Goal: Transaction & Acquisition: Book appointment/travel/reservation

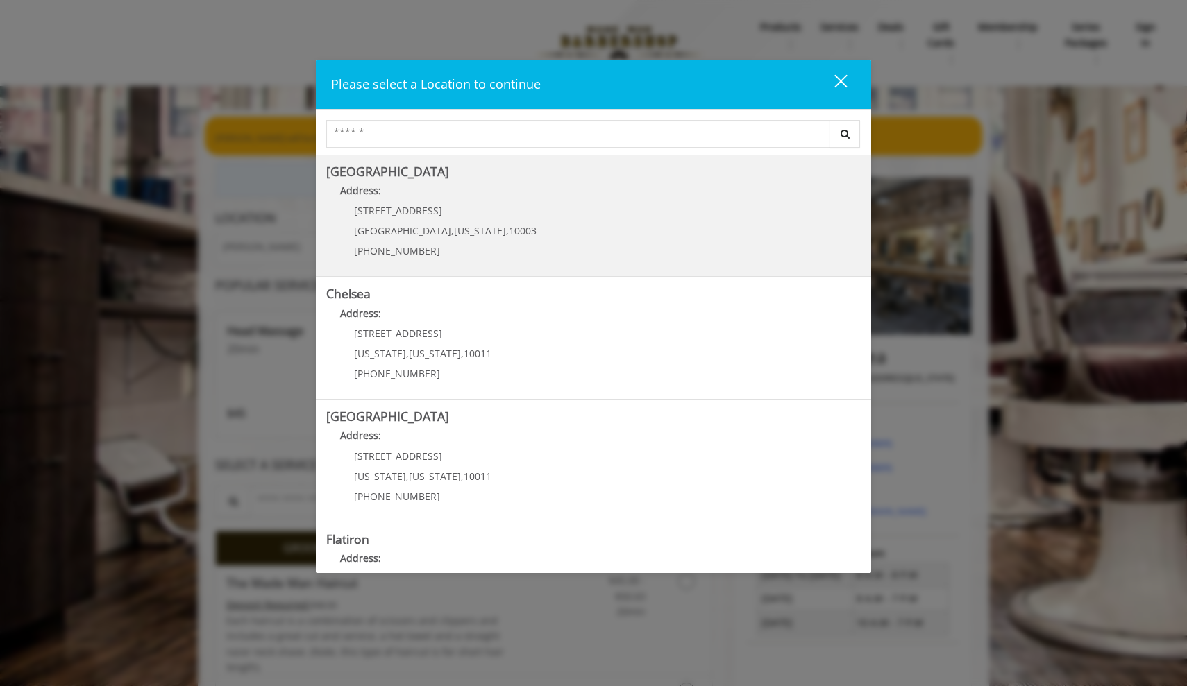
click at [453, 214] on p "[STREET_ADDRESS]" at bounding box center [445, 210] width 183 height 10
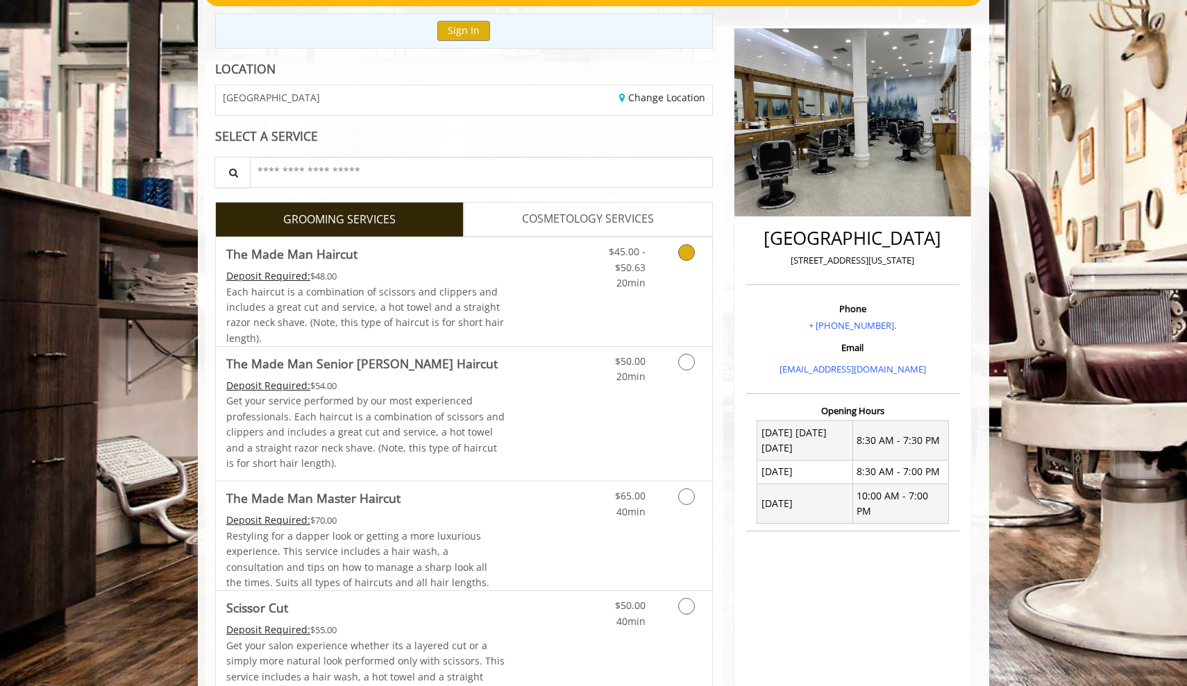
scroll to position [149, 0]
click at [571, 222] on span "COSMETOLOGY SERVICES" at bounding box center [588, 219] width 132 height 18
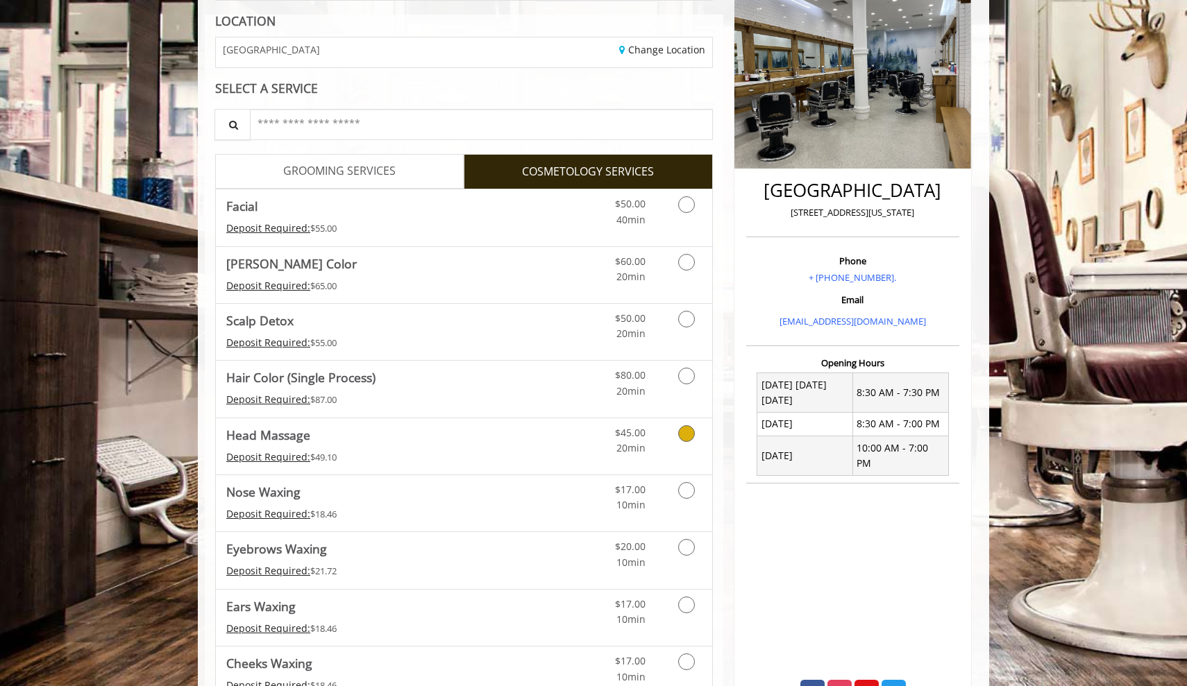
scroll to position [194, 0]
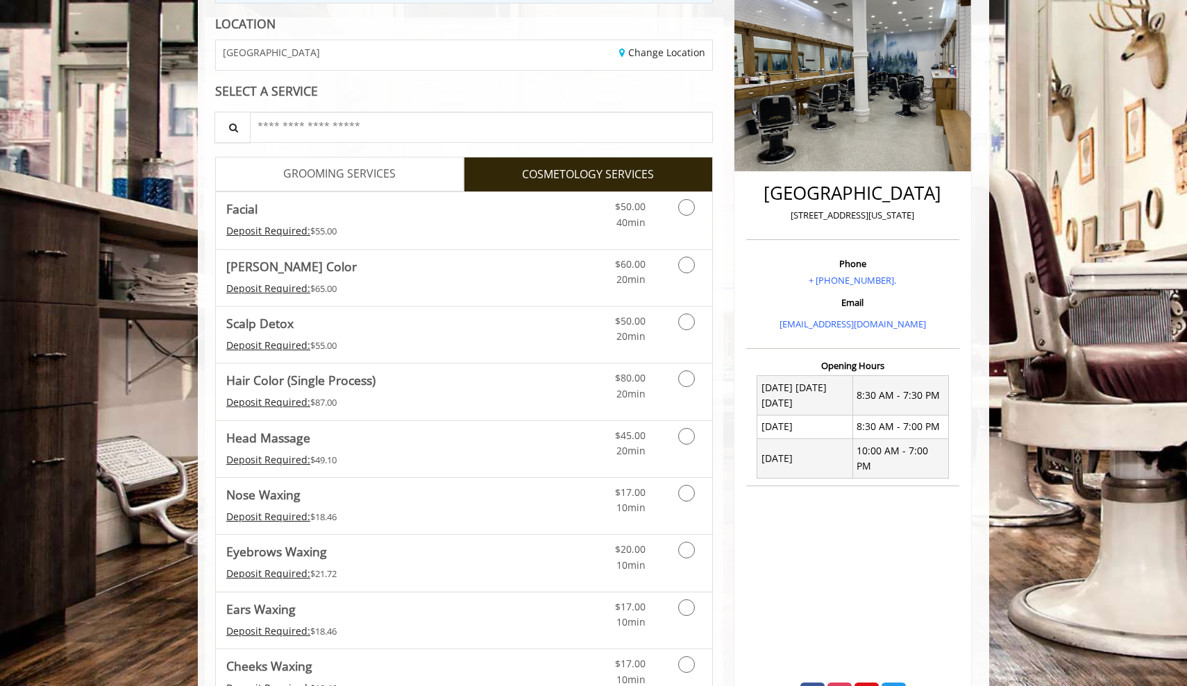
click at [384, 165] on span "GROOMING SERVICES" at bounding box center [339, 174] width 112 height 18
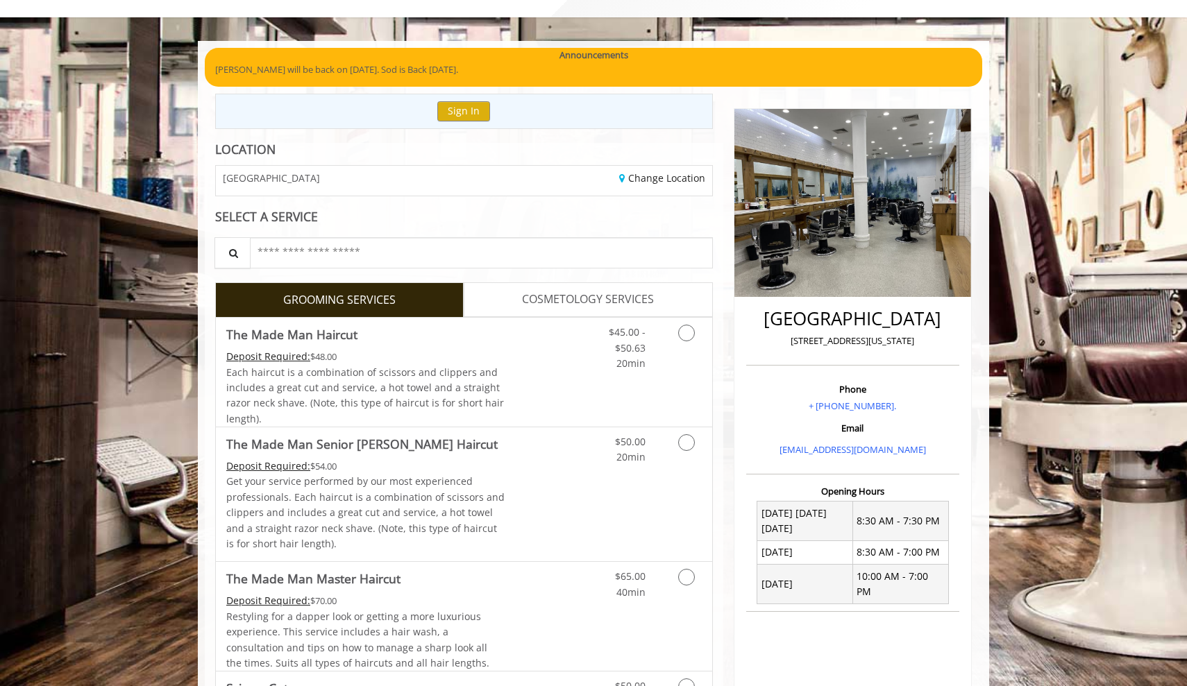
scroll to position [315, 0]
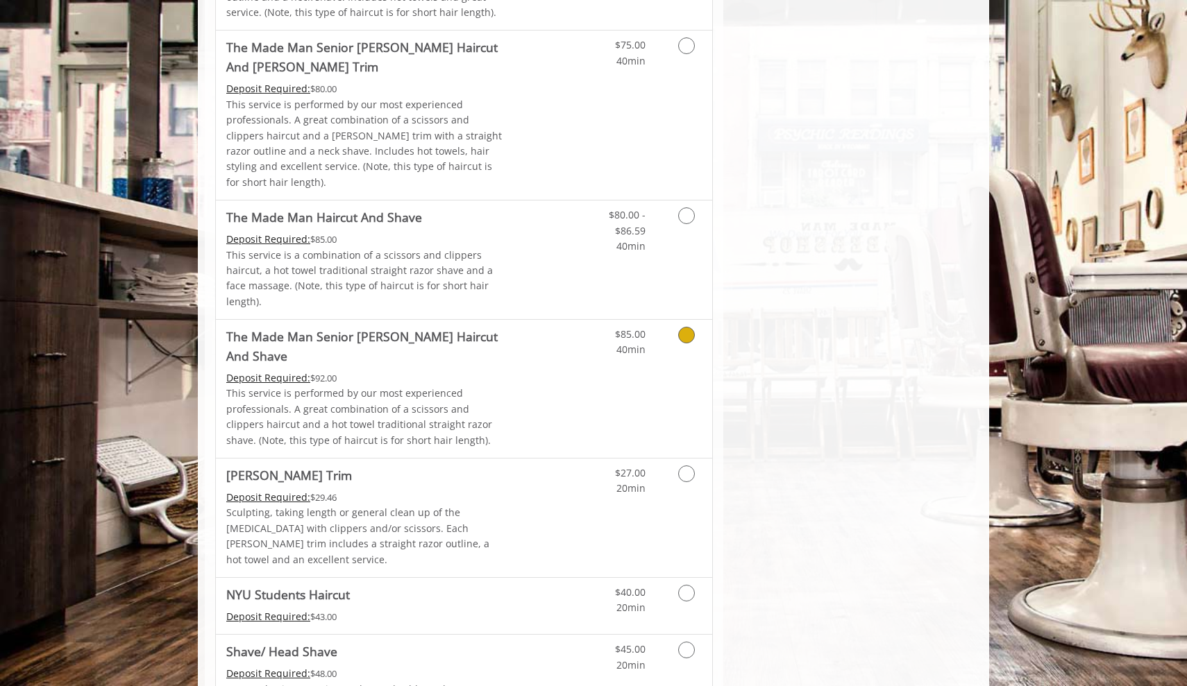
scroll to position [1193, 0]
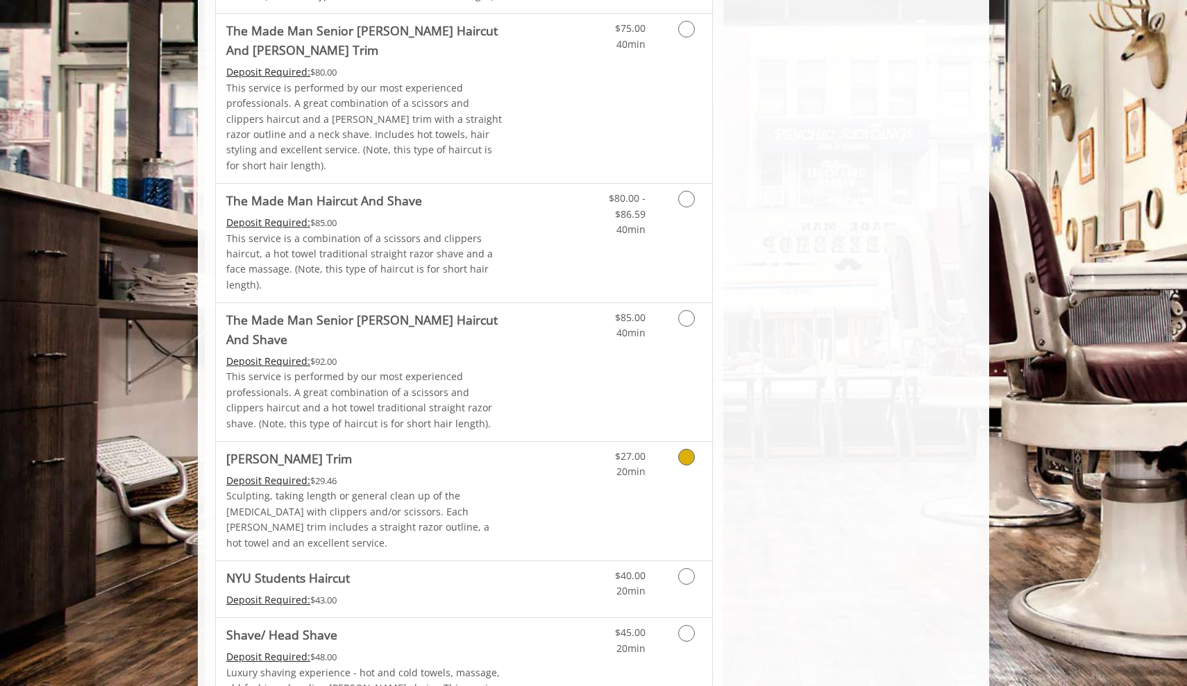
click at [539, 442] on link "Discounted Price" at bounding box center [546, 501] width 83 height 119
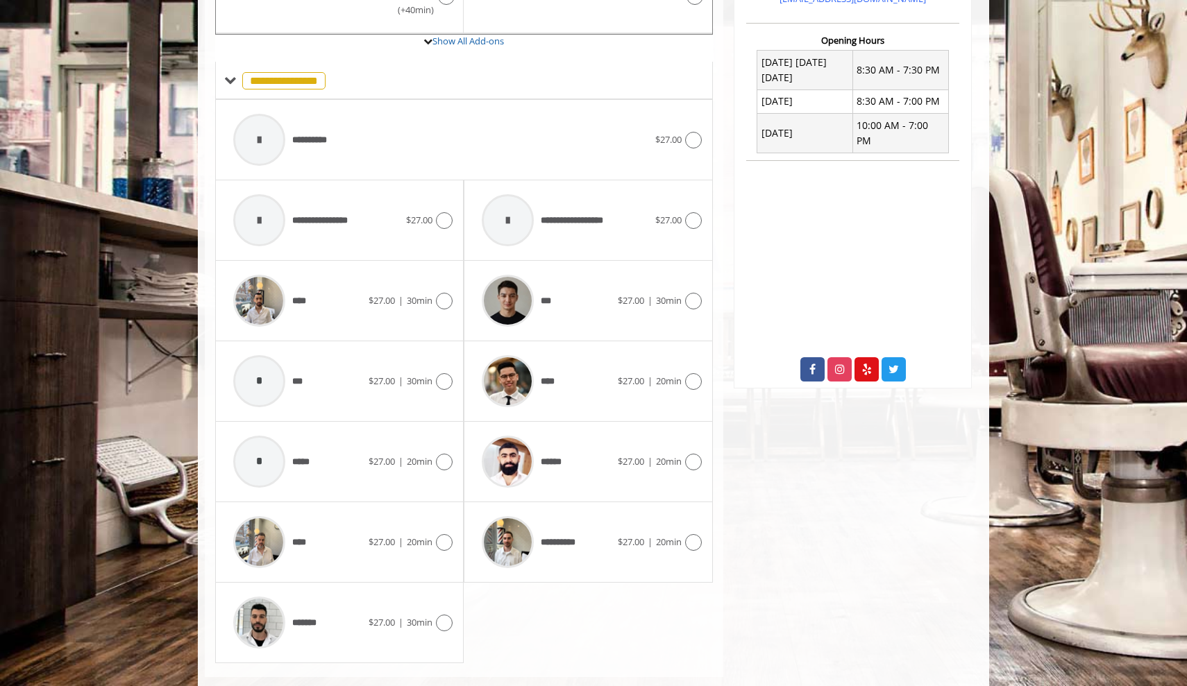
scroll to position [524, 0]
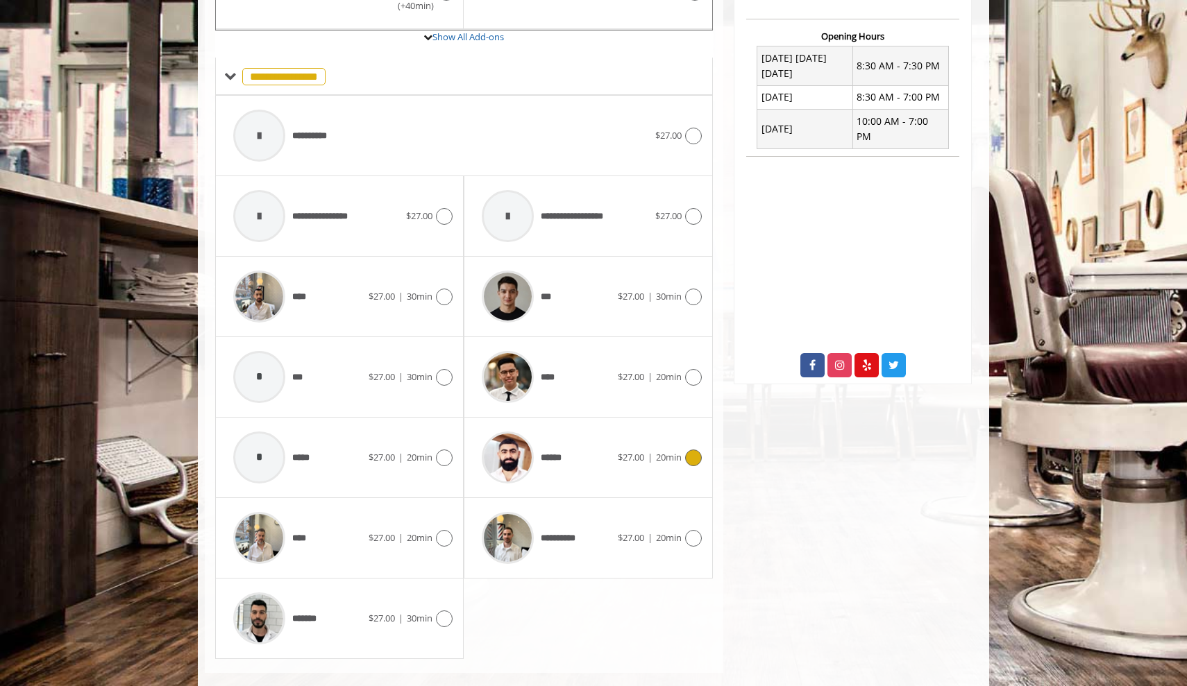
click at [593, 429] on div "******" at bounding box center [546, 458] width 142 height 66
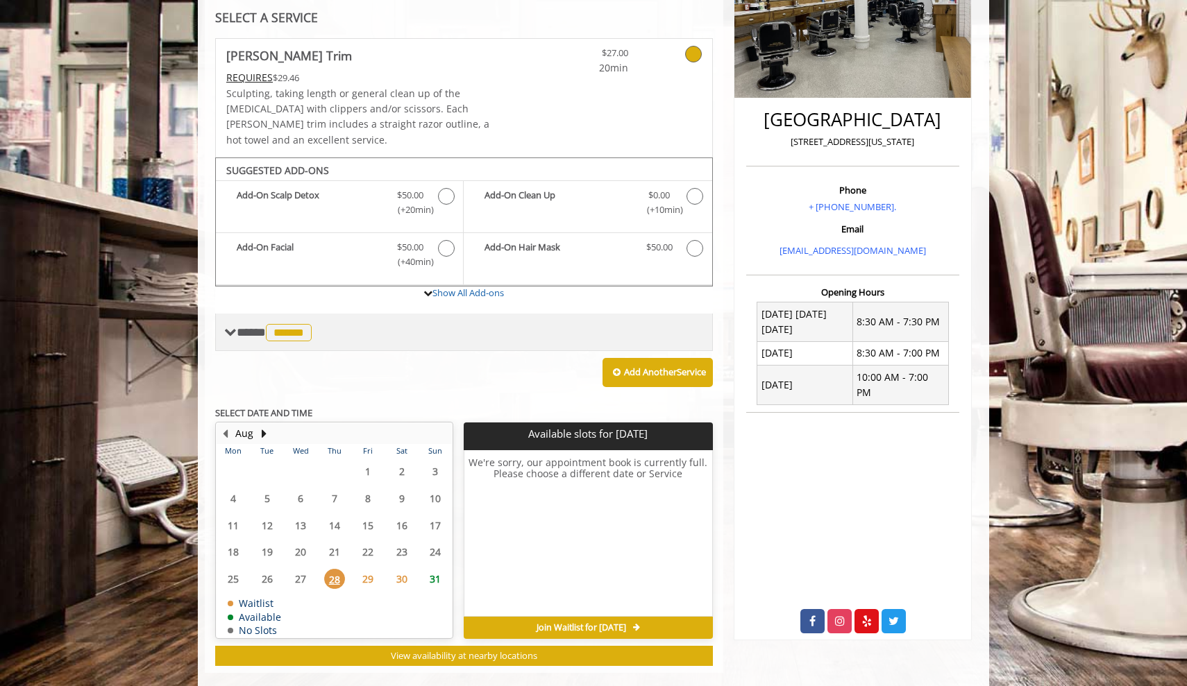
scroll to position [267, 0]
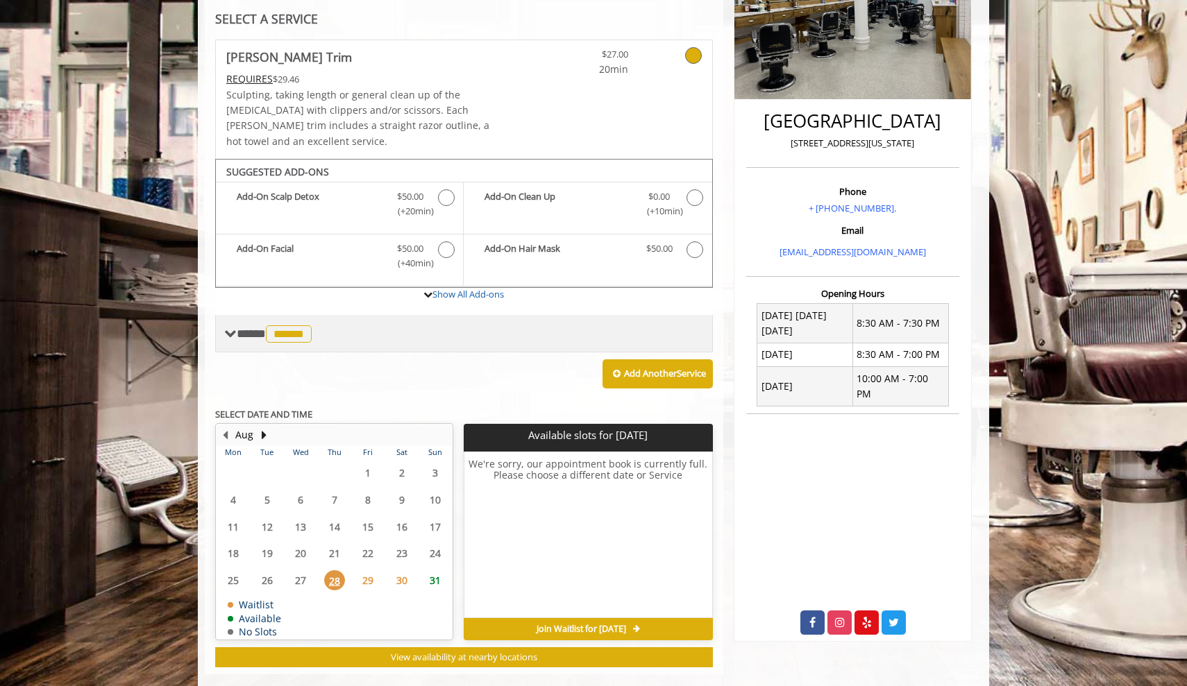
click at [254, 328] on span "**** ****** ********" at bounding box center [276, 334] width 78 height 12
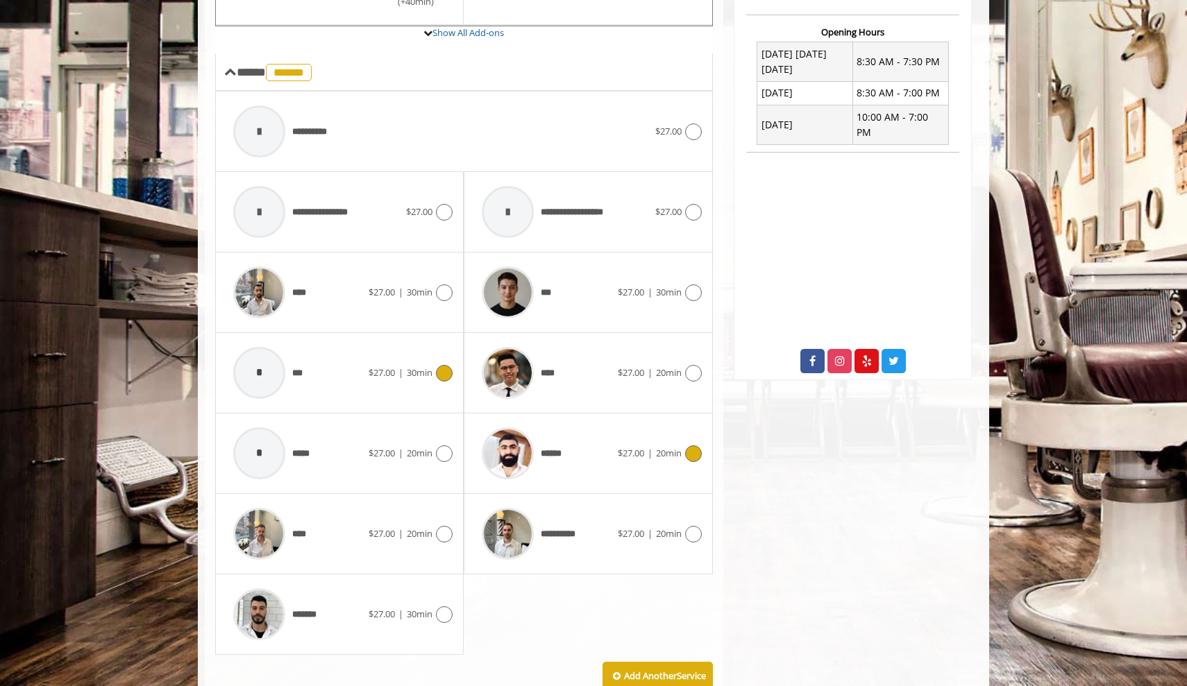
scroll to position [528, 0]
click at [416, 608] on span "30min" at bounding box center [420, 614] width 26 height 12
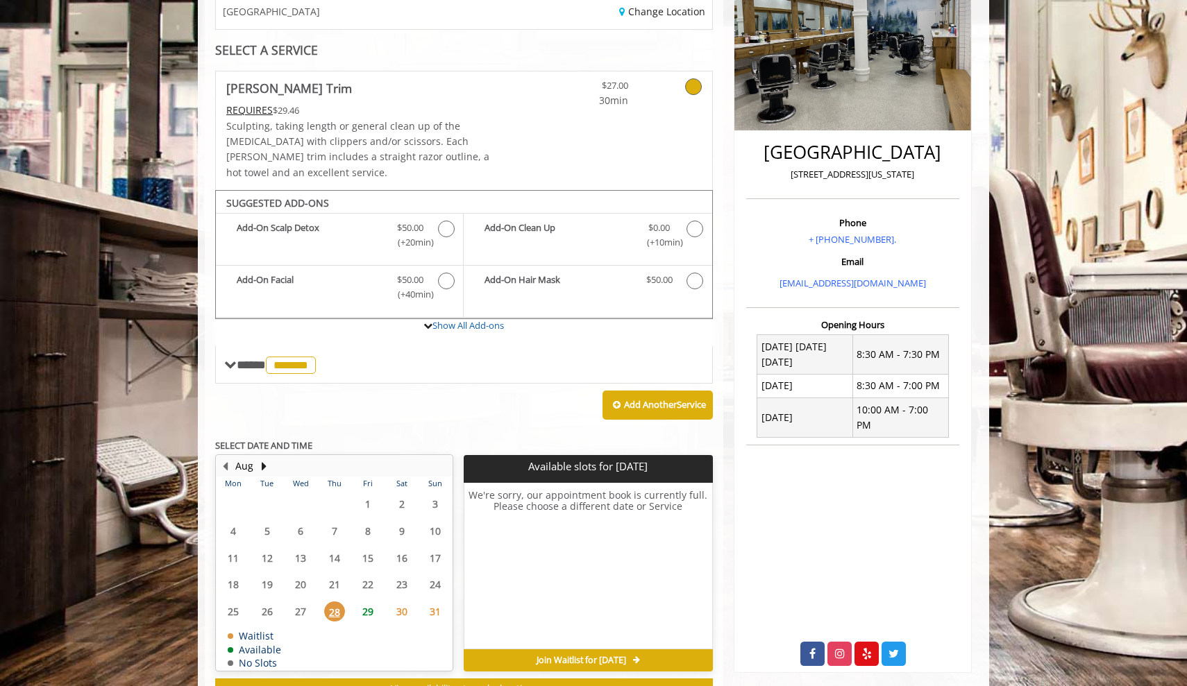
scroll to position [267, 0]
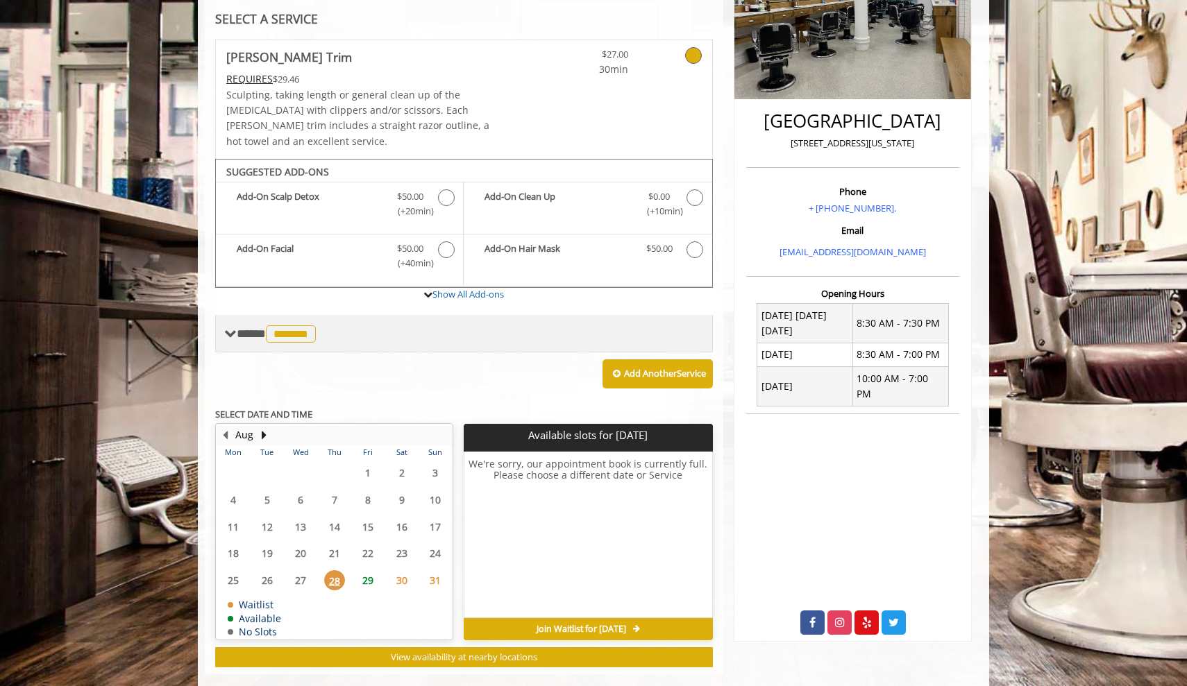
click at [294, 326] on span "*******" at bounding box center [291, 334] width 50 height 17
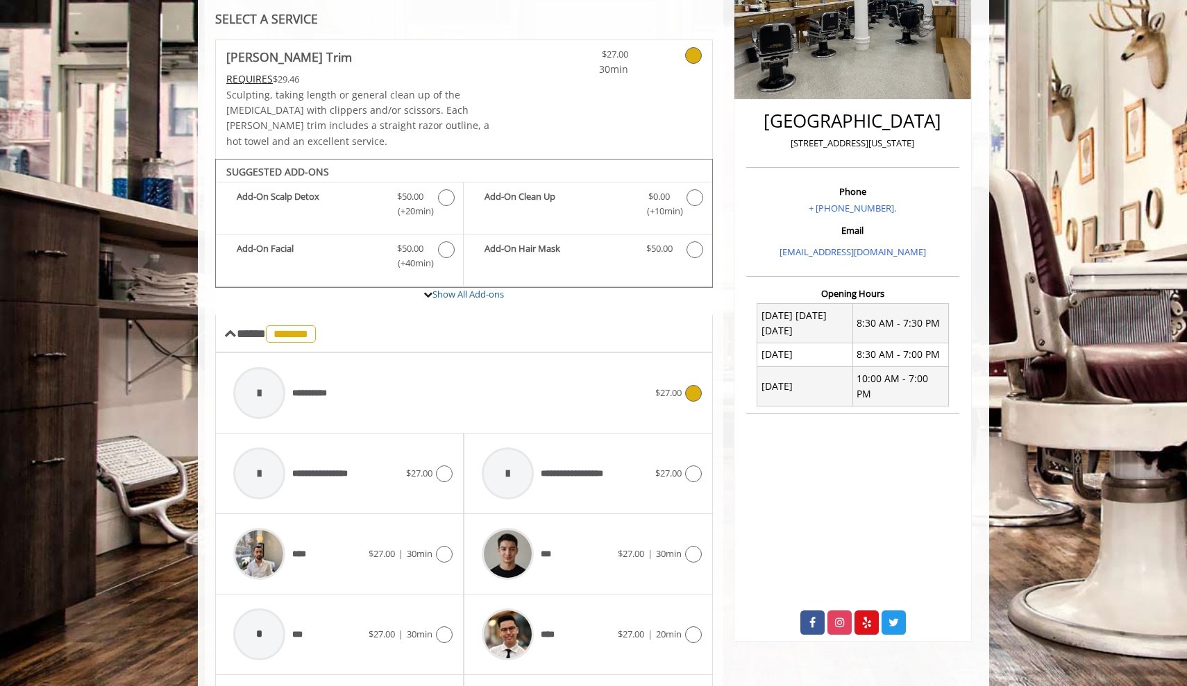
click at [425, 376] on div "**********" at bounding box center [440, 393] width 429 height 66
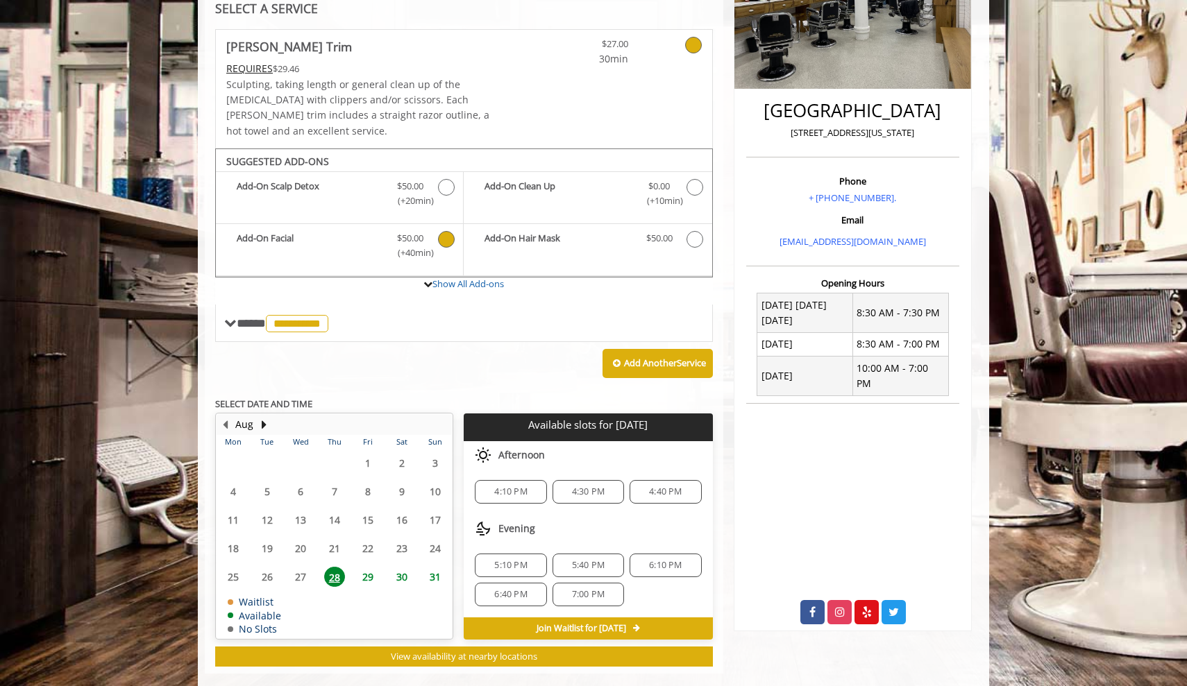
scroll to position [276, 0]
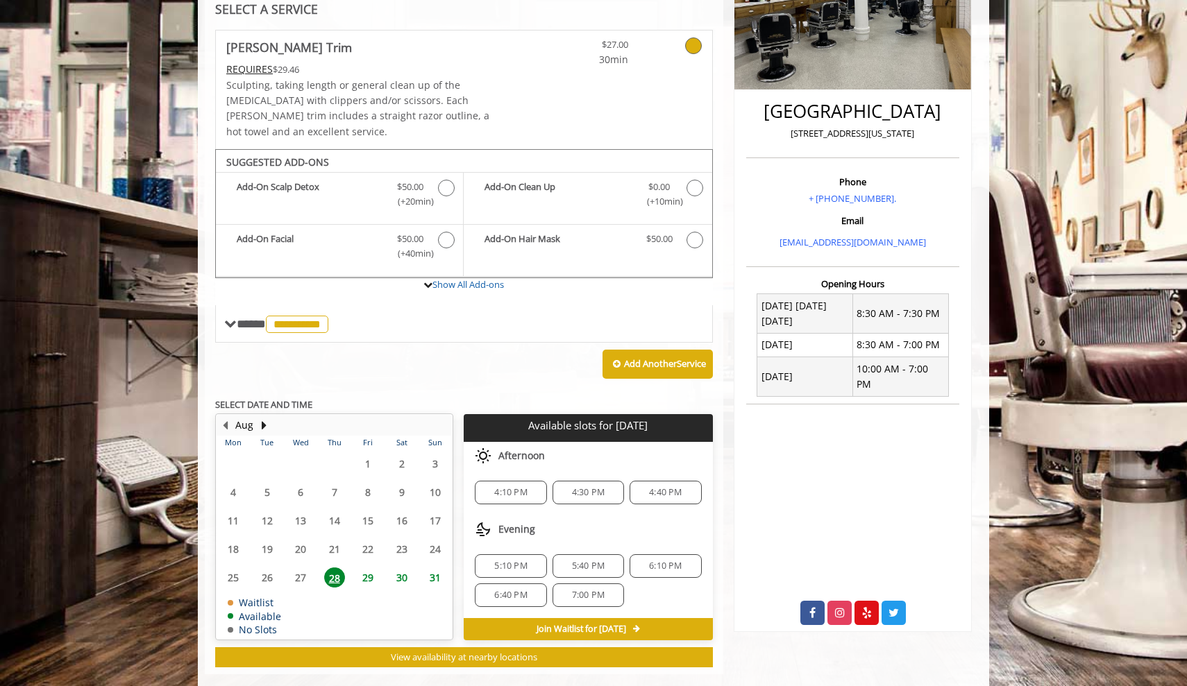
click at [514, 561] on span "5:10 PM" at bounding box center [510, 566] width 33 height 11
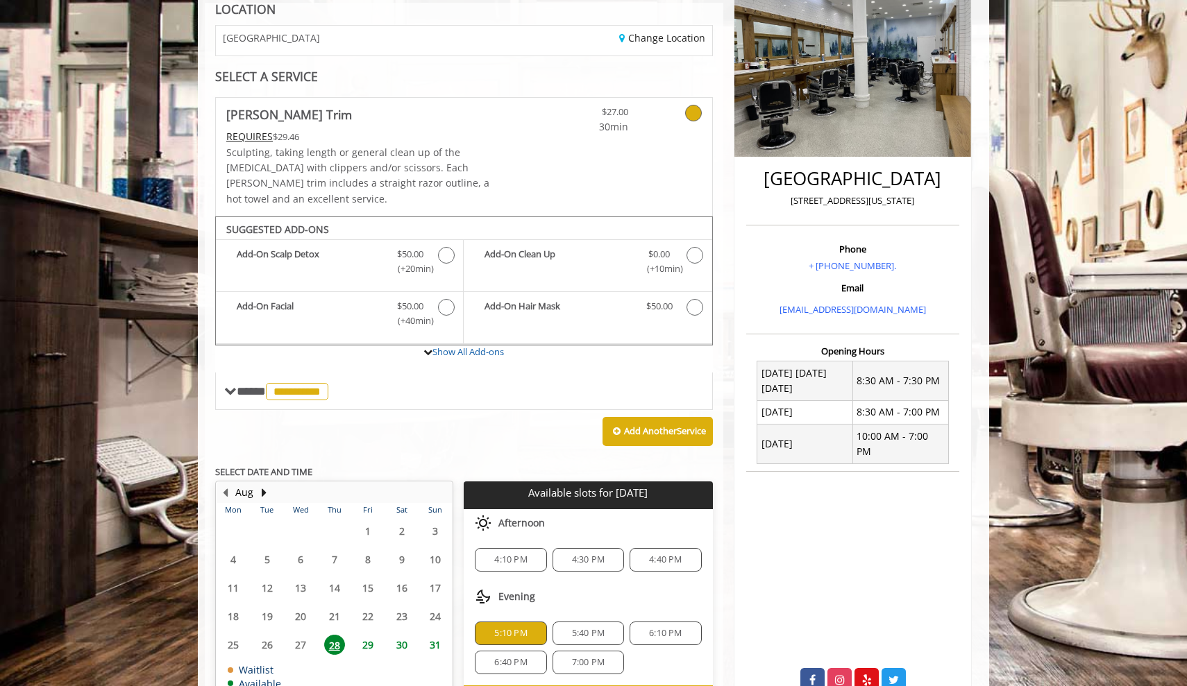
scroll to position [112, 0]
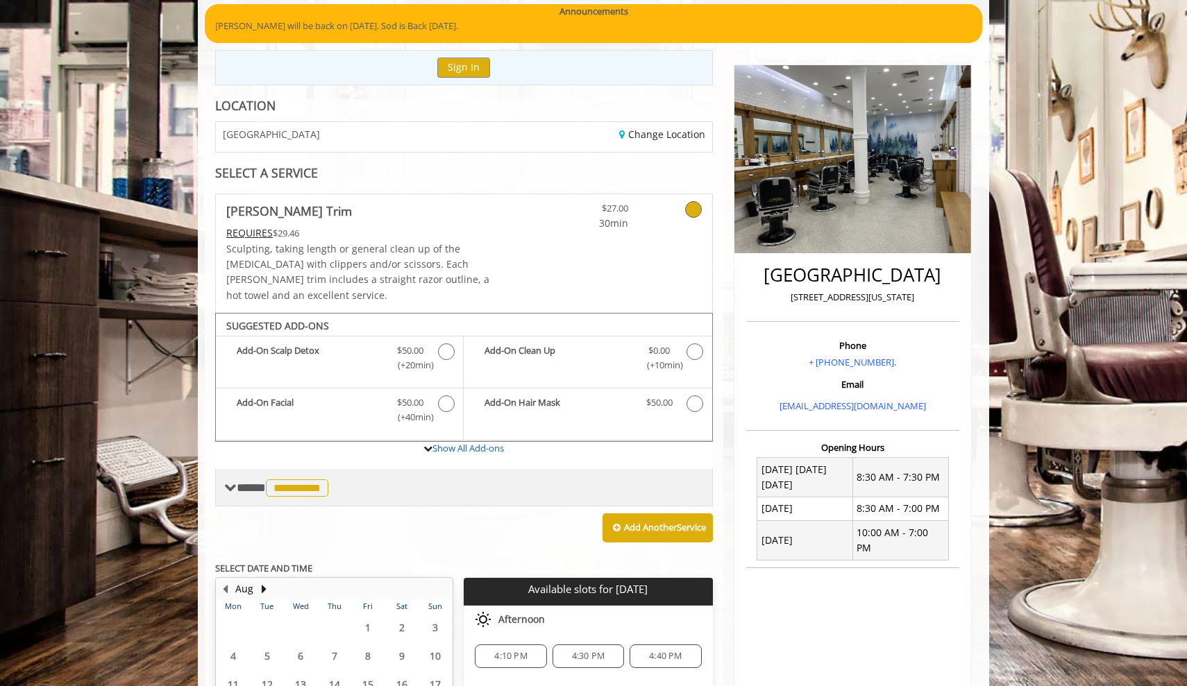
click at [230, 482] on span at bounding box center [230, 488] width 12 height 12
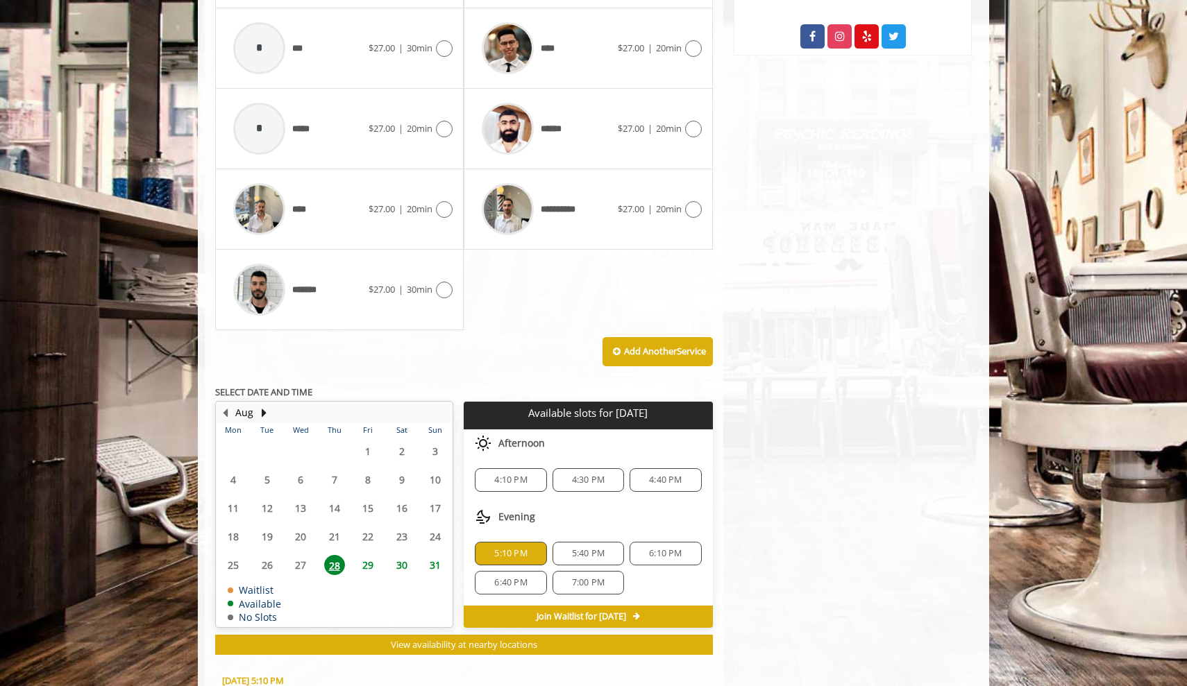
scroll to position [1088, 0]
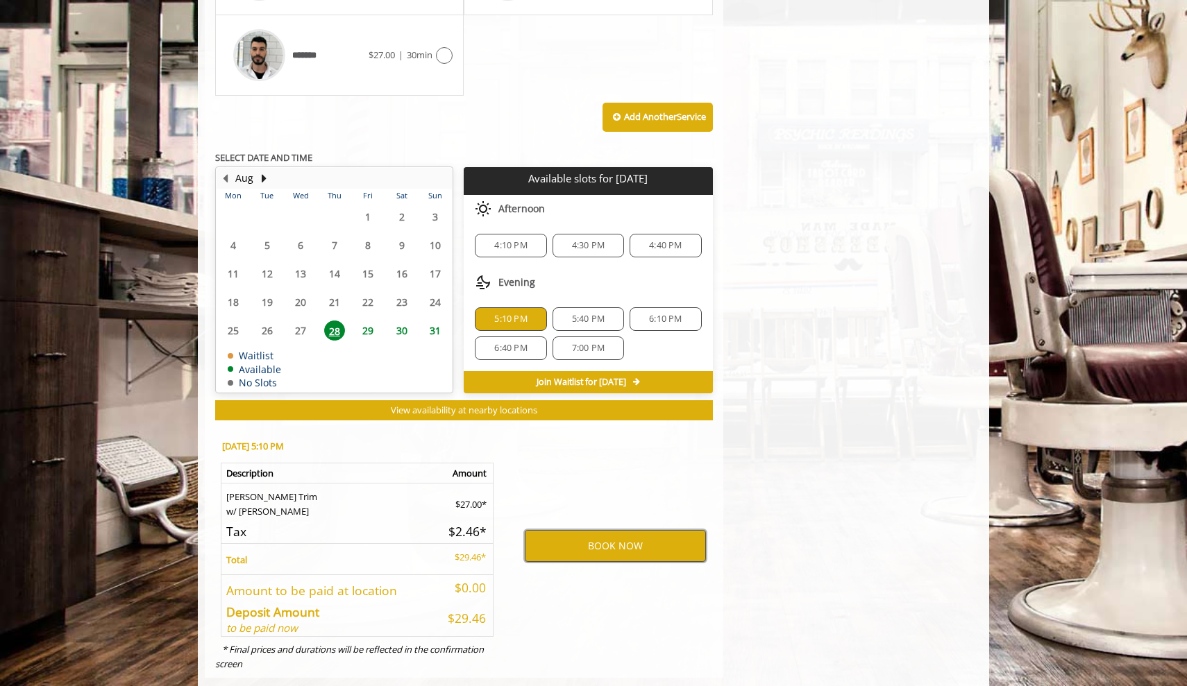
click at [606, 530] on button "BOOK NOW" at bounding box center [615, 546] width 181 height 32
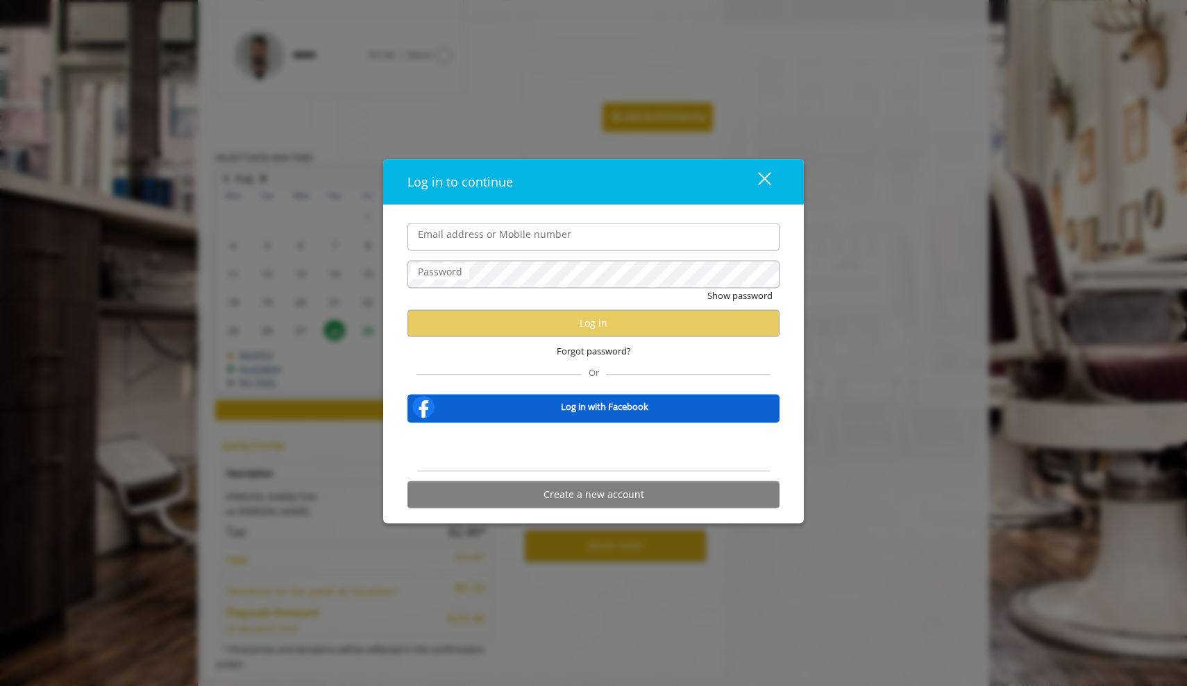
click at [588, 233] on input "Email address or Mobile number" at bounding box center [593, 238] width 372 height 28
click at [588, 208] on div "Email address or Mobile number Password Show password Log in Forgot password? O…" at bounding box center [593, 364] width 421 height 319
click at [585, 250] on input "Email address or Mobile number" at bounding box center [593, 238] width 372 height 28
type input "**********"
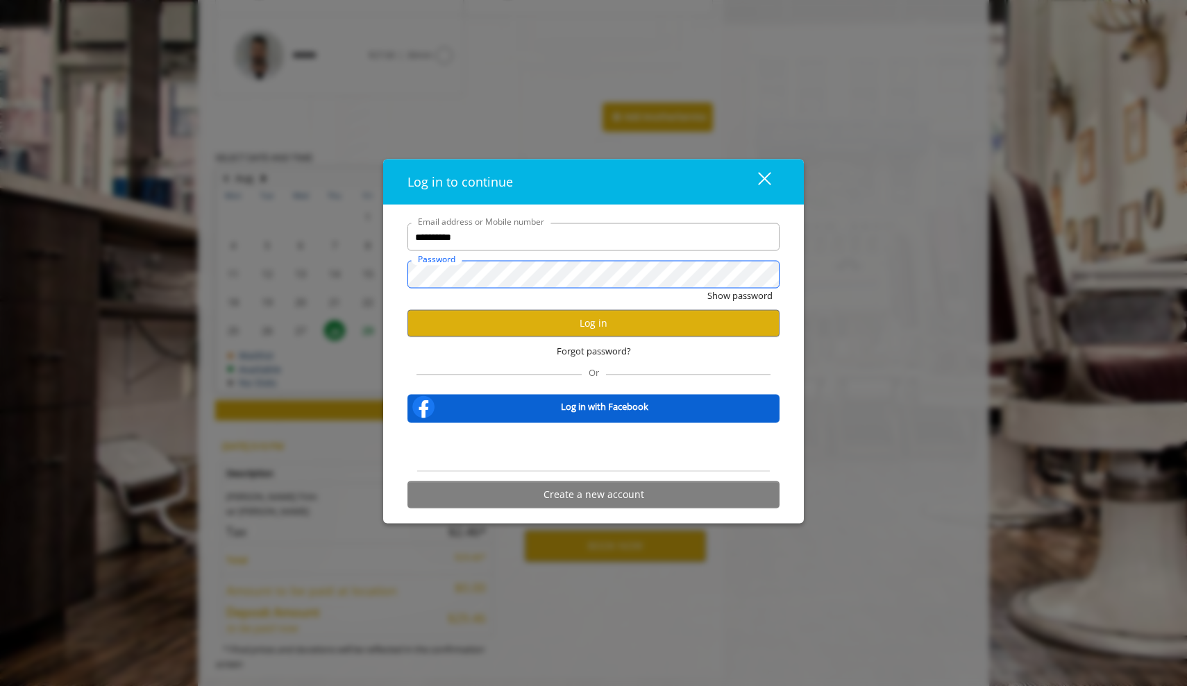
click at [739, 296] on button "Show password" at bounding box center [739, 296] width 65 height 15
click at [636, 306] on div "Hide password" at bounding box center [593, 300] width 372 height 22
click at [636, 309] on div "Hide password" at bounding box center [593, 300] width 372 height 22
click at [638, 321] on button "Log in" at bounding box center [593, 323] width 372 height 27
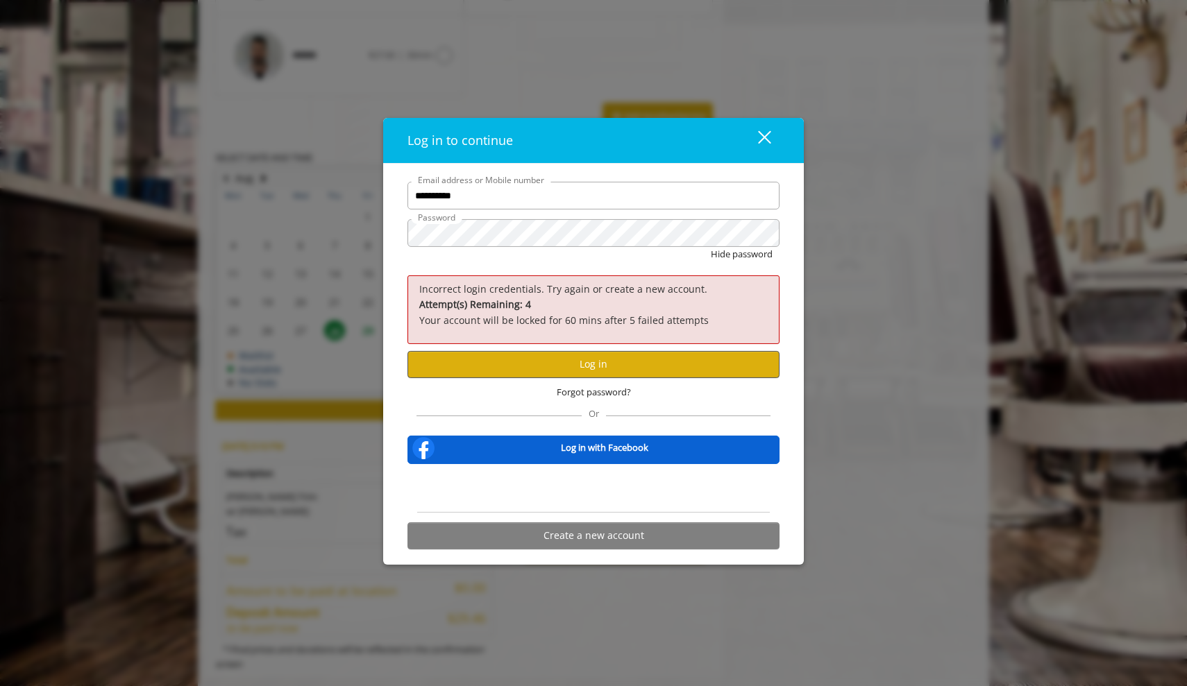
click at [625, 366] on button "Log in" at bounding box center [593, 364] width 372 height 27
click at [605, 388] on span "Forgot password?" at bounding box center [594, 392] width 74 height 15
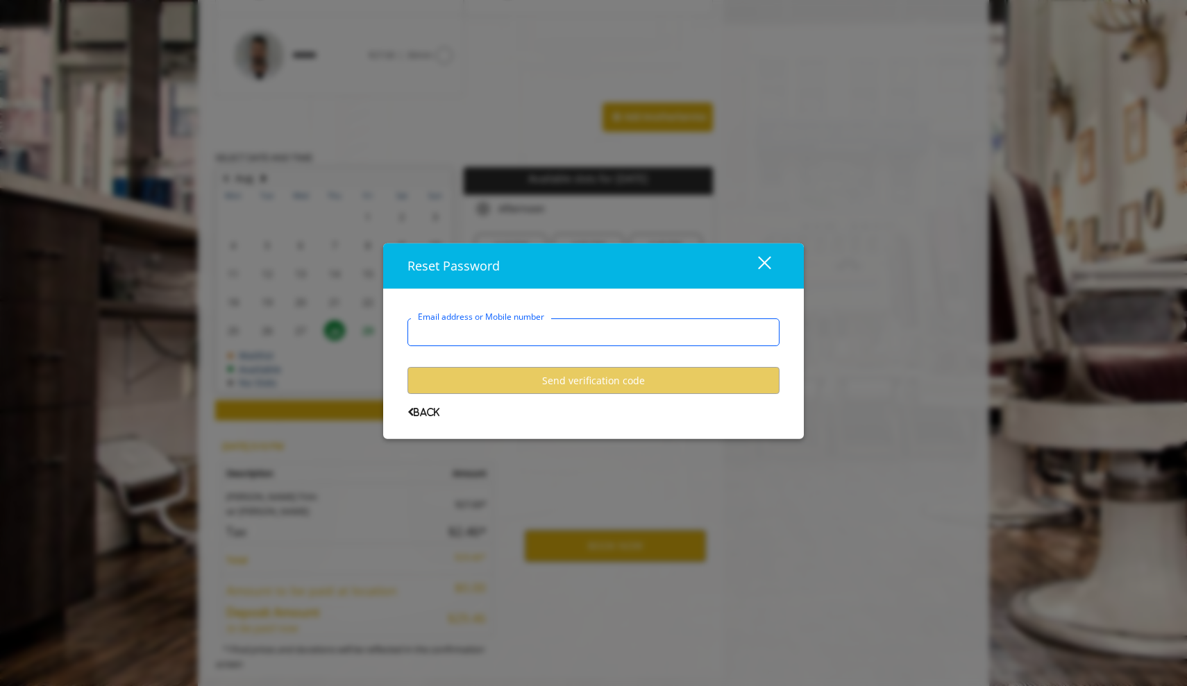
click at [527, 337] on input "Email address or Mobile number" at bounding box center [593, 333] width 372 height 28
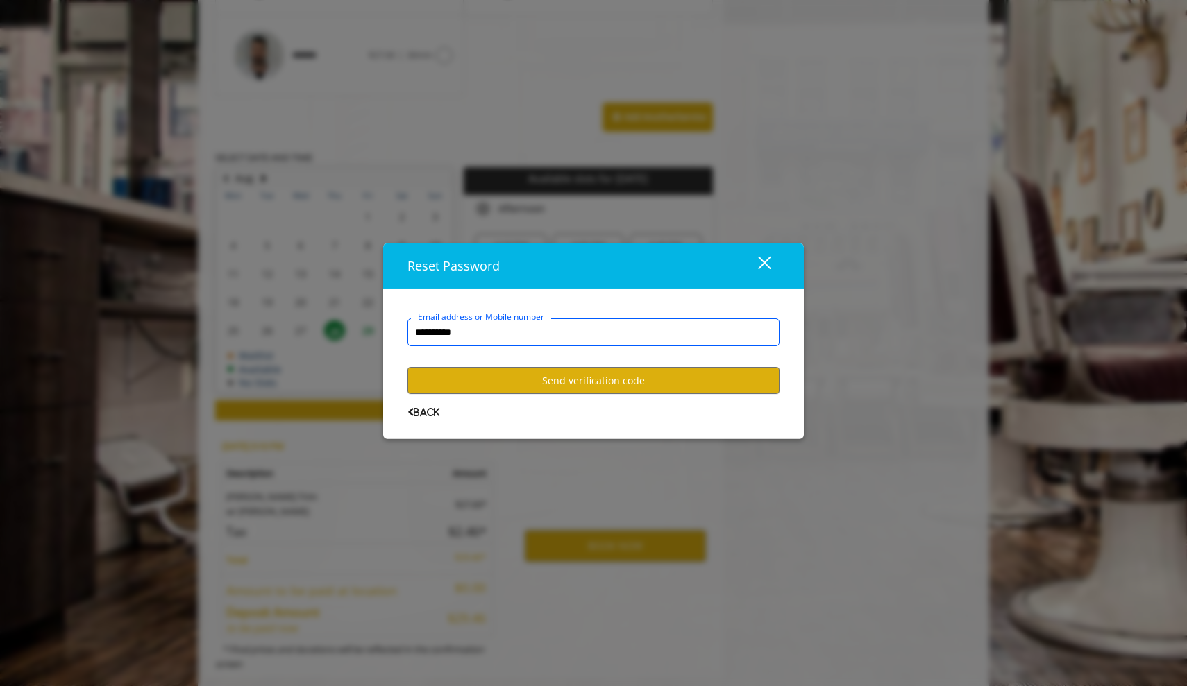
type input "**********"
click at [624, 387] on button "Send verification code" at bounding box center [593, 380] width 372 height 27
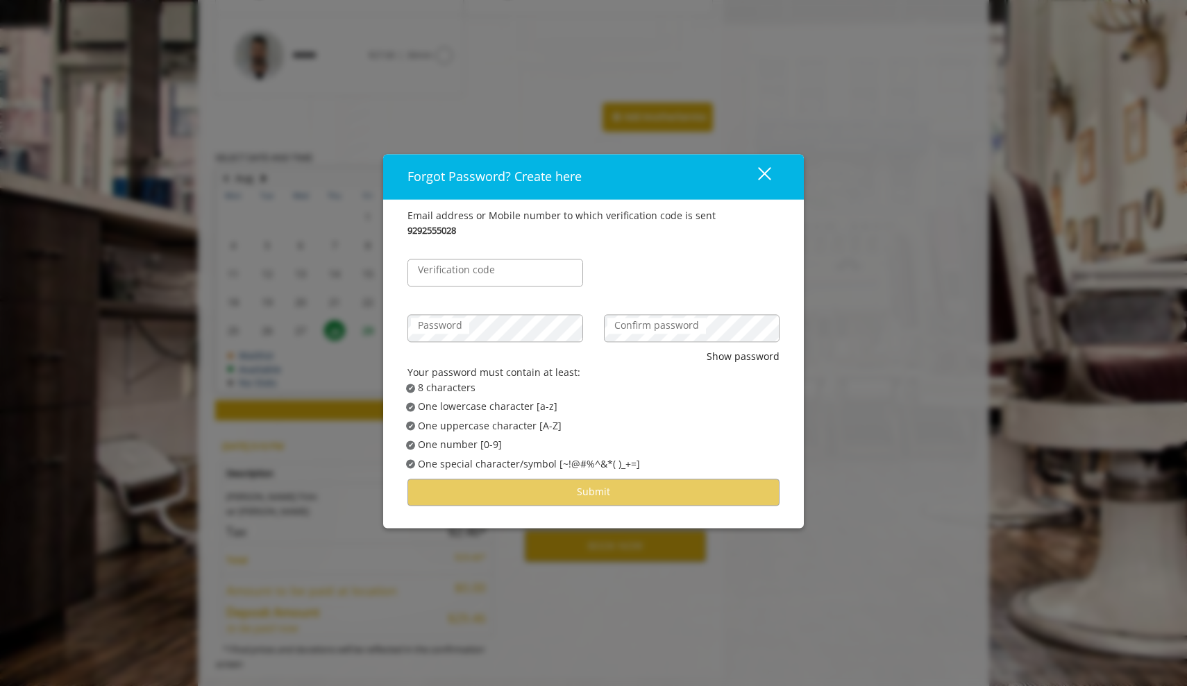
click at [463, 269] on label "Verification code" at bounding box center [456, 270] width 91 height 15
click at [463, 269] on input "Verification code" at bounding box center [495, 274] width 176 height 28
type input "******"
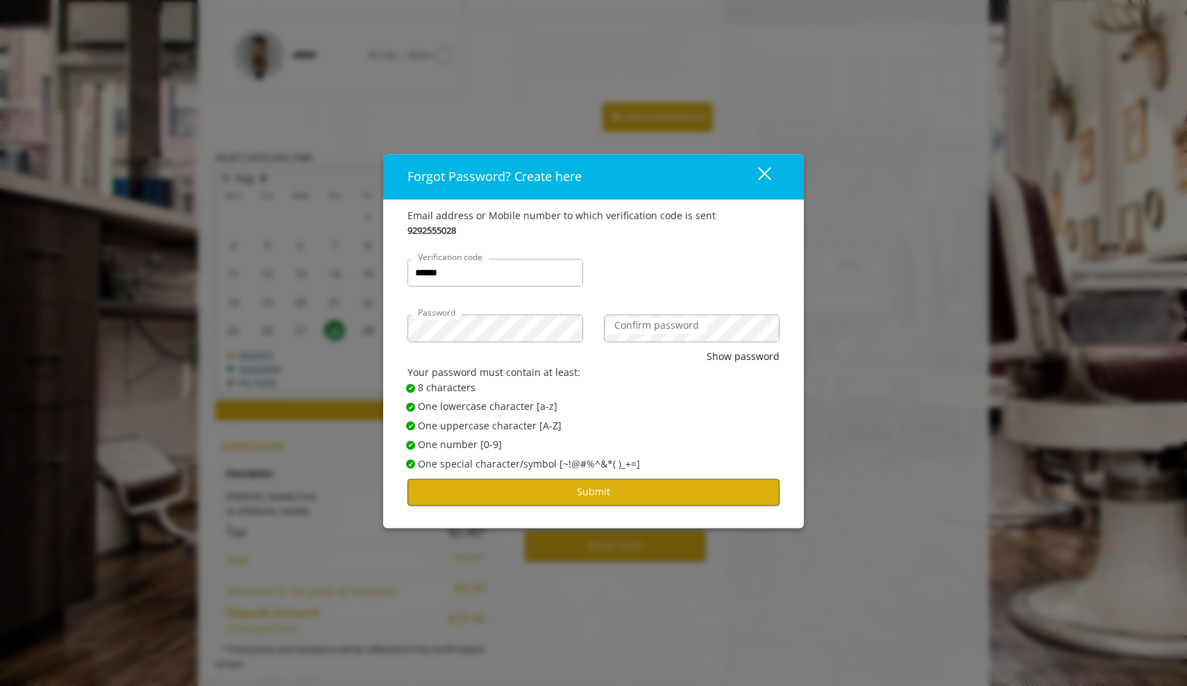
click at [597, 492] on button "Submit" at bounding box center [593, 492] width 372 height 27
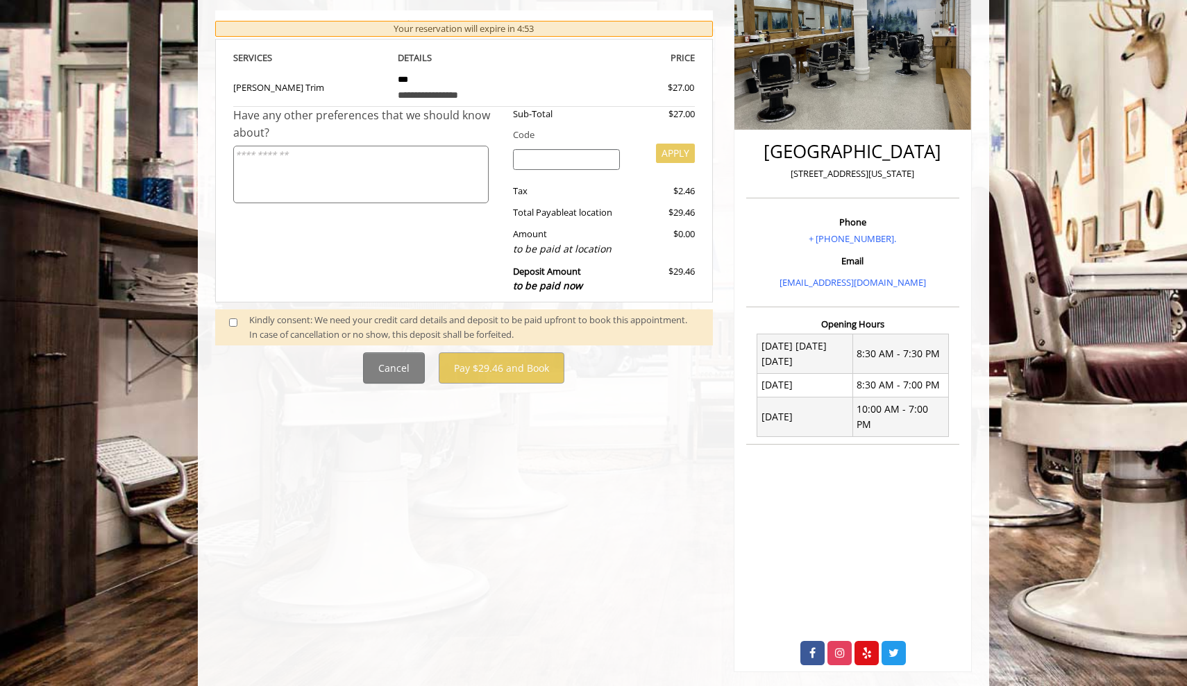
scroll to position [235, 0]
click at [239, 318] on span at bounding box center [239, 328] width 41 height 29
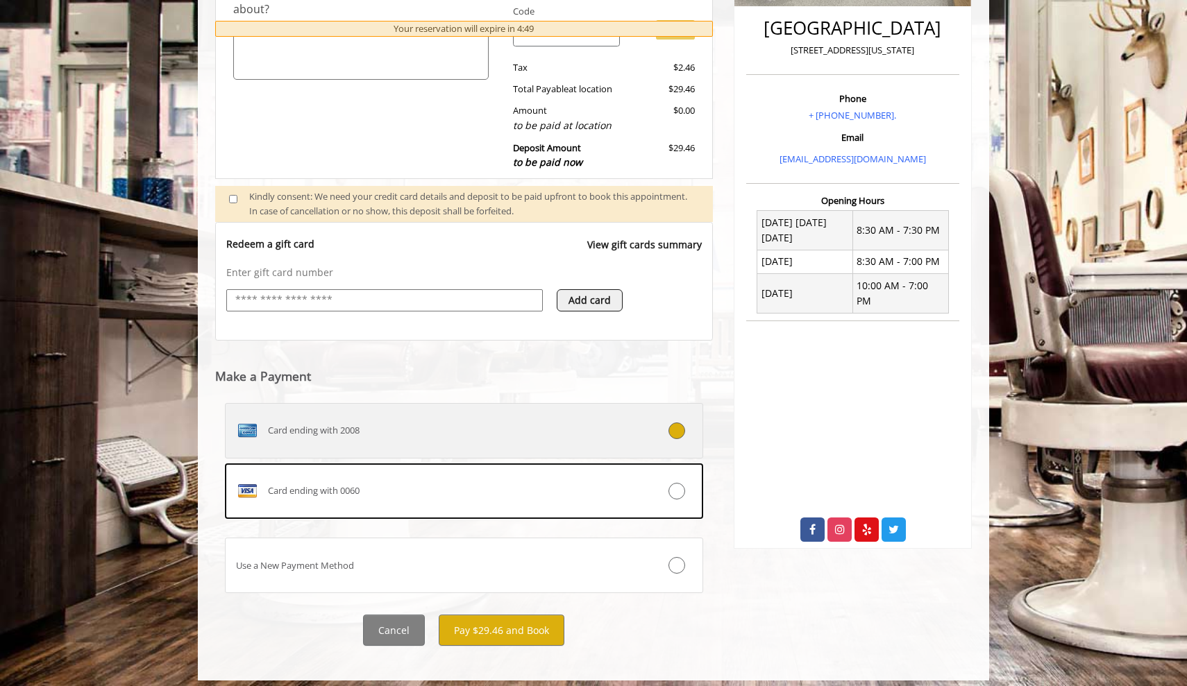
scroll to position [359, 0]
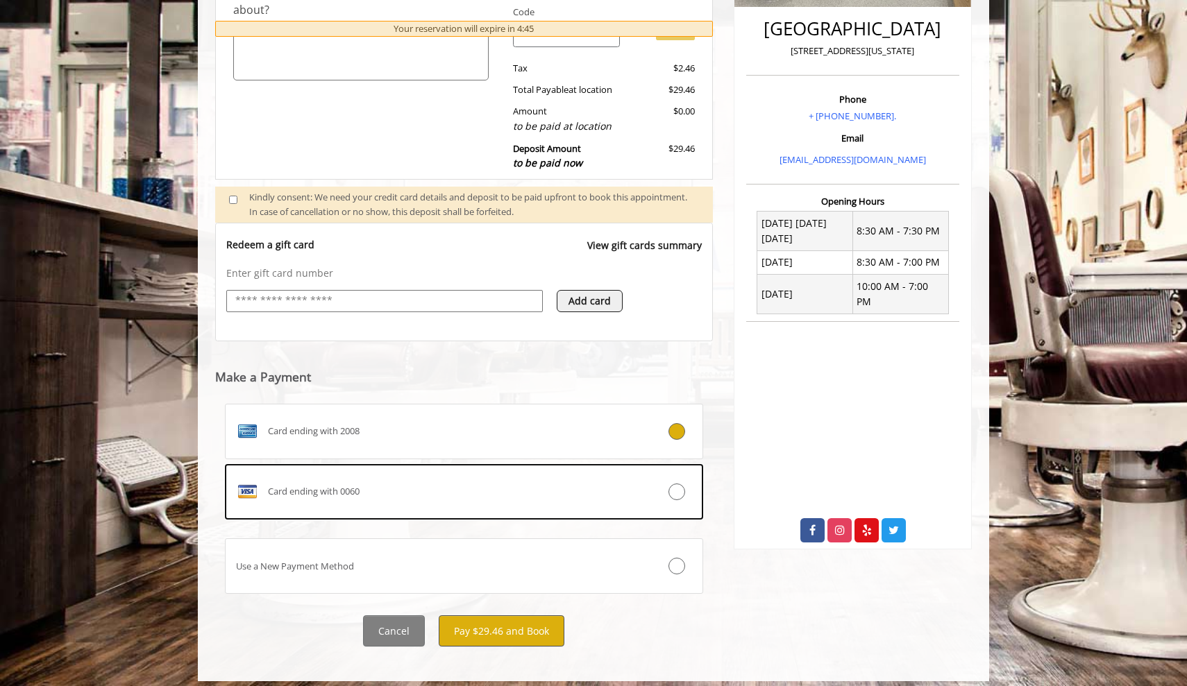
click at [530, 623] on button "Pay $29.46 and Book" at bounding box center [502, 631] width 126 height 31
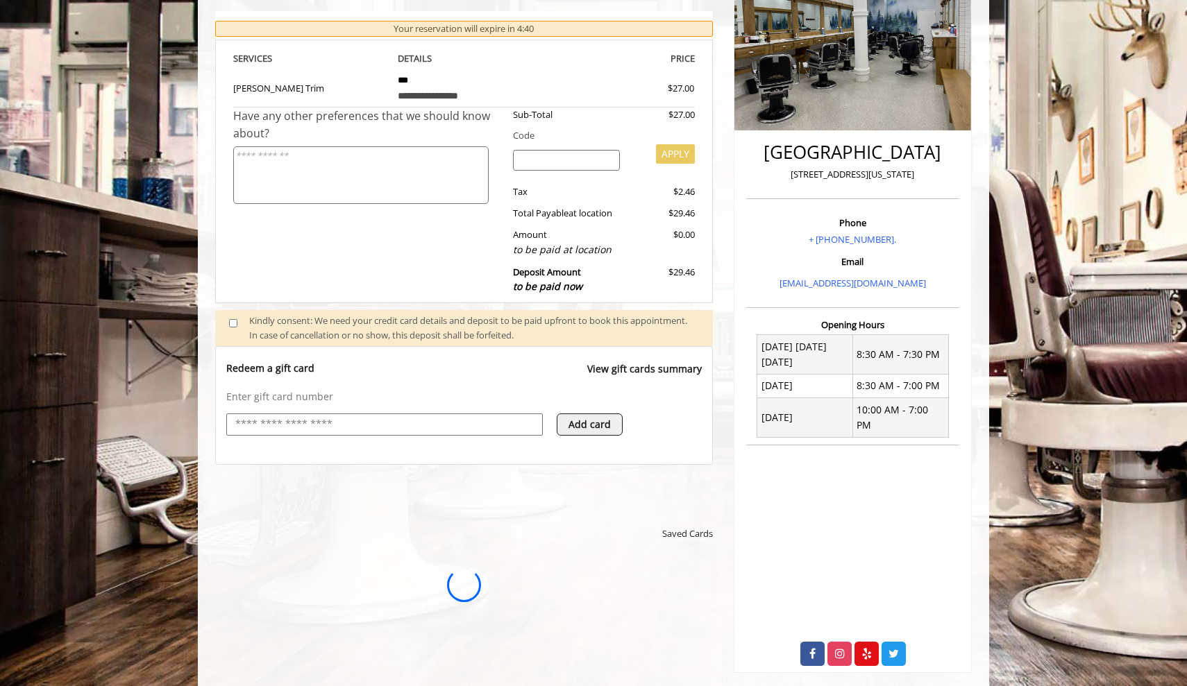
scroll to position [0, 0]
